Goal: Information Seeking & Learning: Learn about a topic

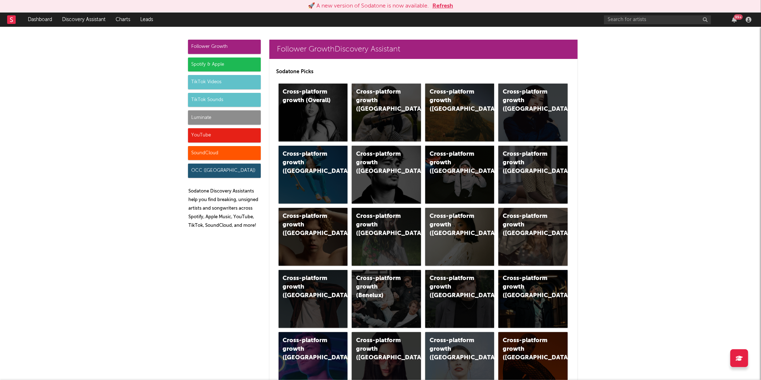
scroll to position [2564, 0]
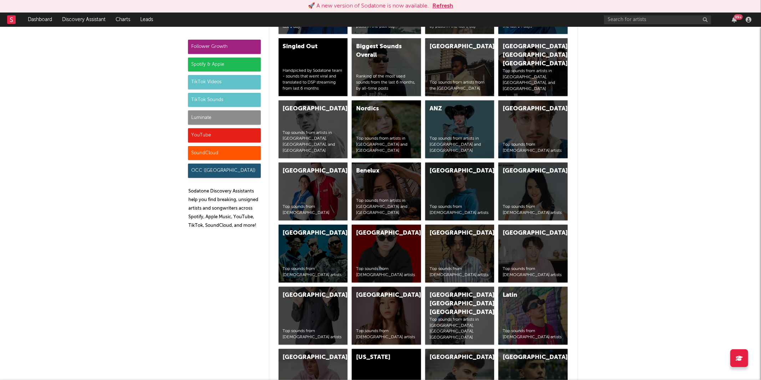
click at [435, 9] on button "Refresh" at bounding box center [442, 6] width 21 height 9
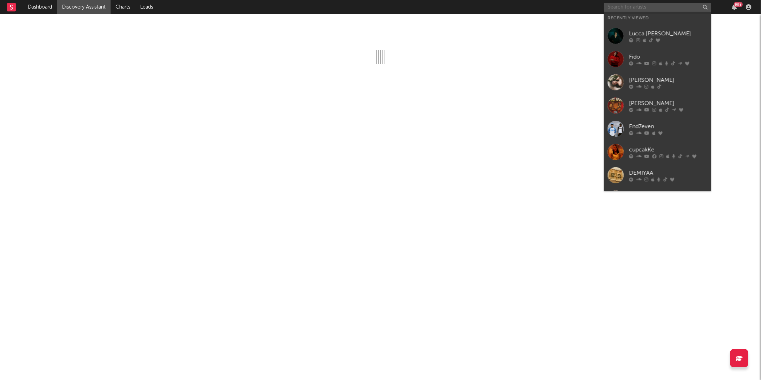
click at [639, 9] on input "text" at bounding box center [657, 7] width 107 height 9
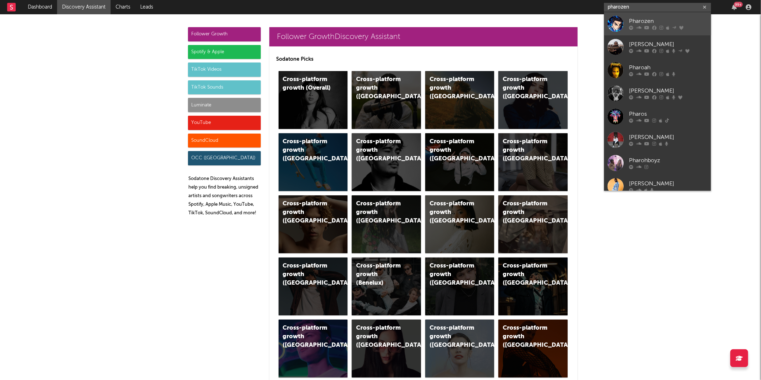
type input "pharozen"
click at [652, 24] on div "Pharozen" at bounding box center [668, 21] width 78 height 9
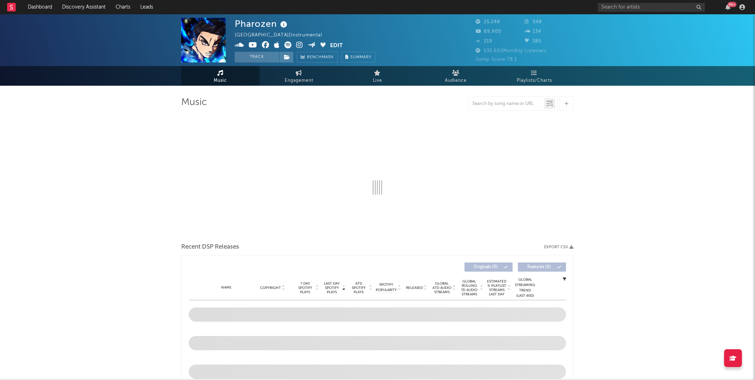
select select "6m"
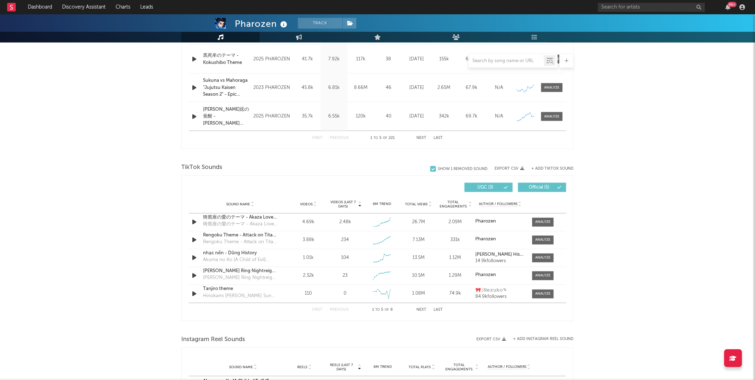
scroll to position [409, 0]
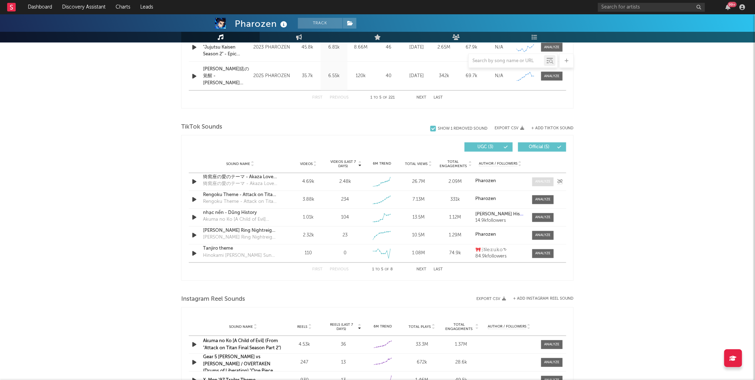
click at [545, 182] on div at bounding box center [543, 181] width 15 height 5
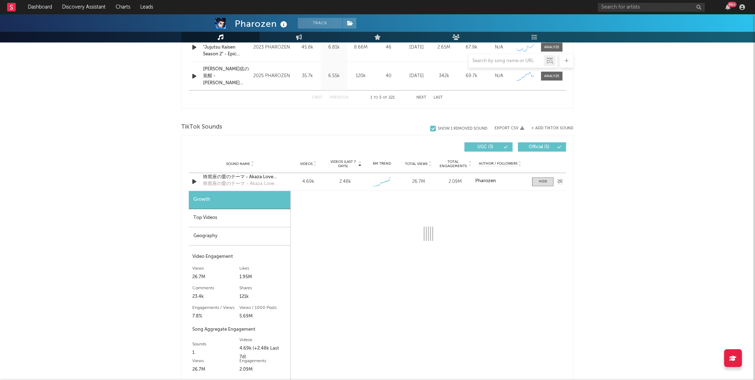
select select "1w"
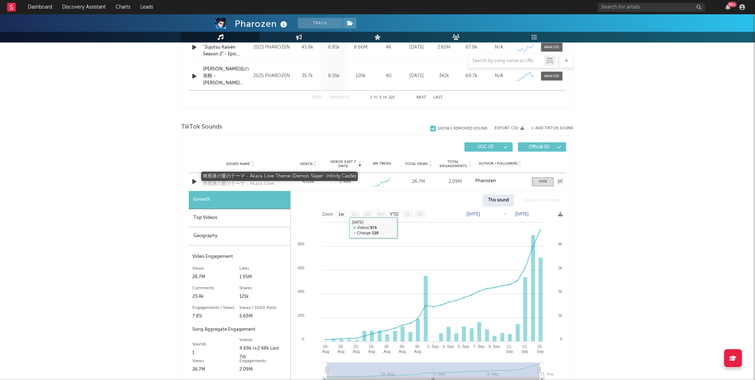
click at [237, 176] on div "猗窩座の愛のテーマ - Akaza Love Theme (Demon Slayer: Infinity Castle)" at bounding box center [240, 177] width 75 height 7
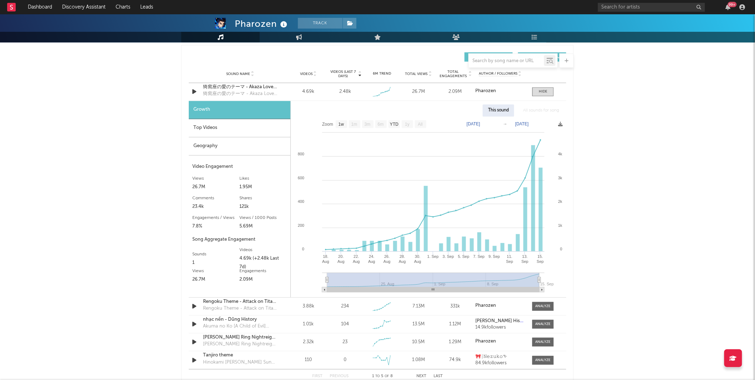
scroll to position [497, 0]
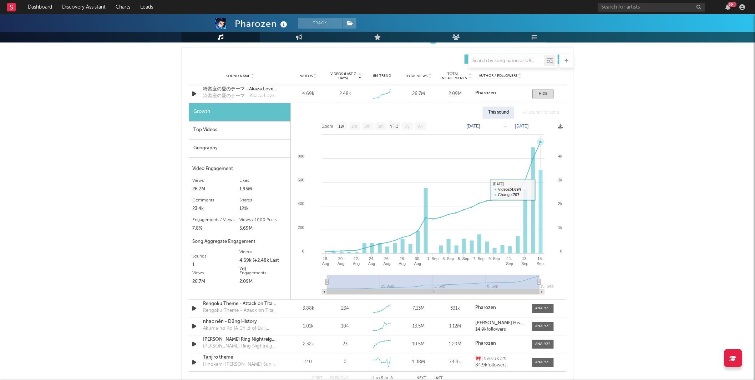
click at [541, 191] on rect at bounding box center [541, 212] width 4 height 84
click at [539, 95] on div at bounding box center [543, 93] width 9 height 5
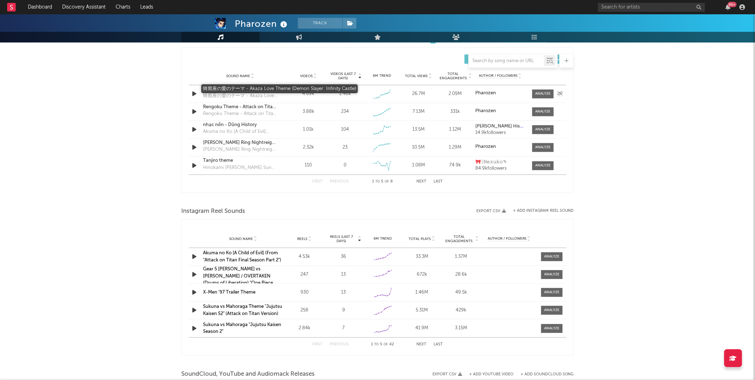
click at [240, 87] on div "猗窩座の愛のテーマ - Akaza Love Theme (Demon Slayer: Infinity Castle)" at bounding box center [240, 89] width 75 height 7
click at [541, 94] on div at bounding box center [543, 94] width 15 height 5
select select "1w"
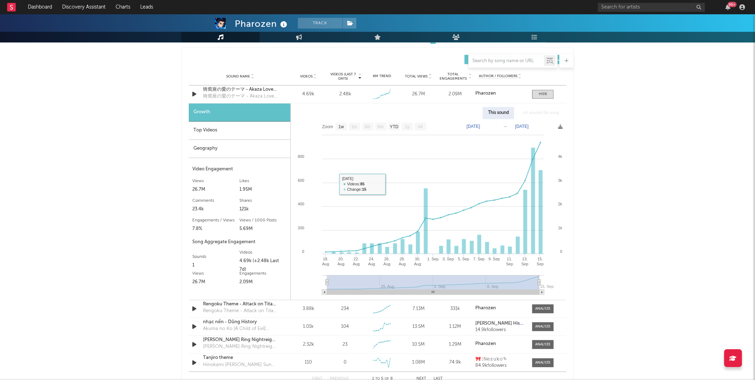
click at [228, 145] on div "Geography" at bounding box center [240, 149] width 102 height 18
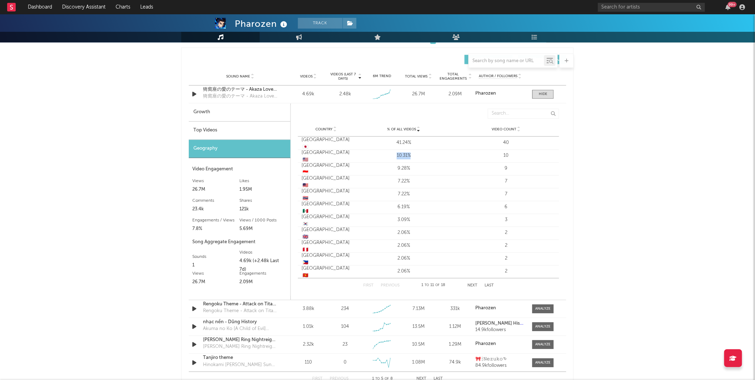
drag, startPoint x: 443, startPoint y: 155, endPoint x: 371, endPoint y: 155, distance: 71.4
click at [371, 155] on div "10.31%" at bounding box center [403, 155] width 99 height 7
click at [680, 150] on div "Pharozen Track Australia | Instrumental Edit Track Benchmark Summary 25,248 548…" at bounding box center [377, 155] width 755 height 1274
drag, startPoint x: 531, startPoint y: 154, endPoint x: 477, endPoint y: 156, distance: 54.3
click at [478, 154] on div "10" at bounding box center [506, 155] width 99 height 7
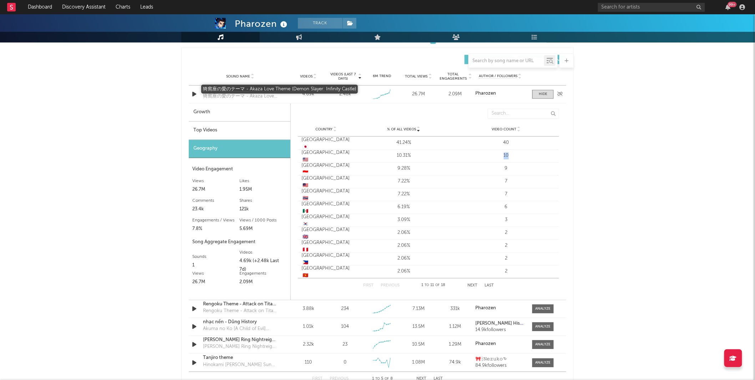
click at [269, 91] on div "猗窩座の愛のテーマ - Akaza Love Theme (Demon Slayer: Infinity Castle)" at bounding box center [240, 89] width 75 height 7
click at [259, 116] on div "Growth" at bounding box center [240, 112] width 102 height 18
select select "1w"
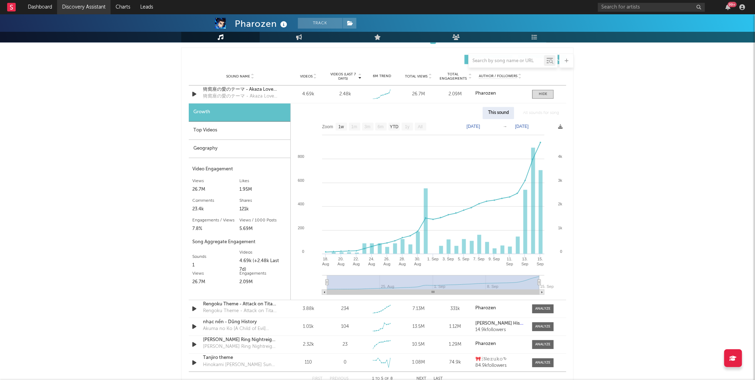
click at [89, 7] on link "Discovery Assistant" at bounding box center [84, 7] width 54 height 14
